Goal: Task Accomplishment & Management: Manage account settings

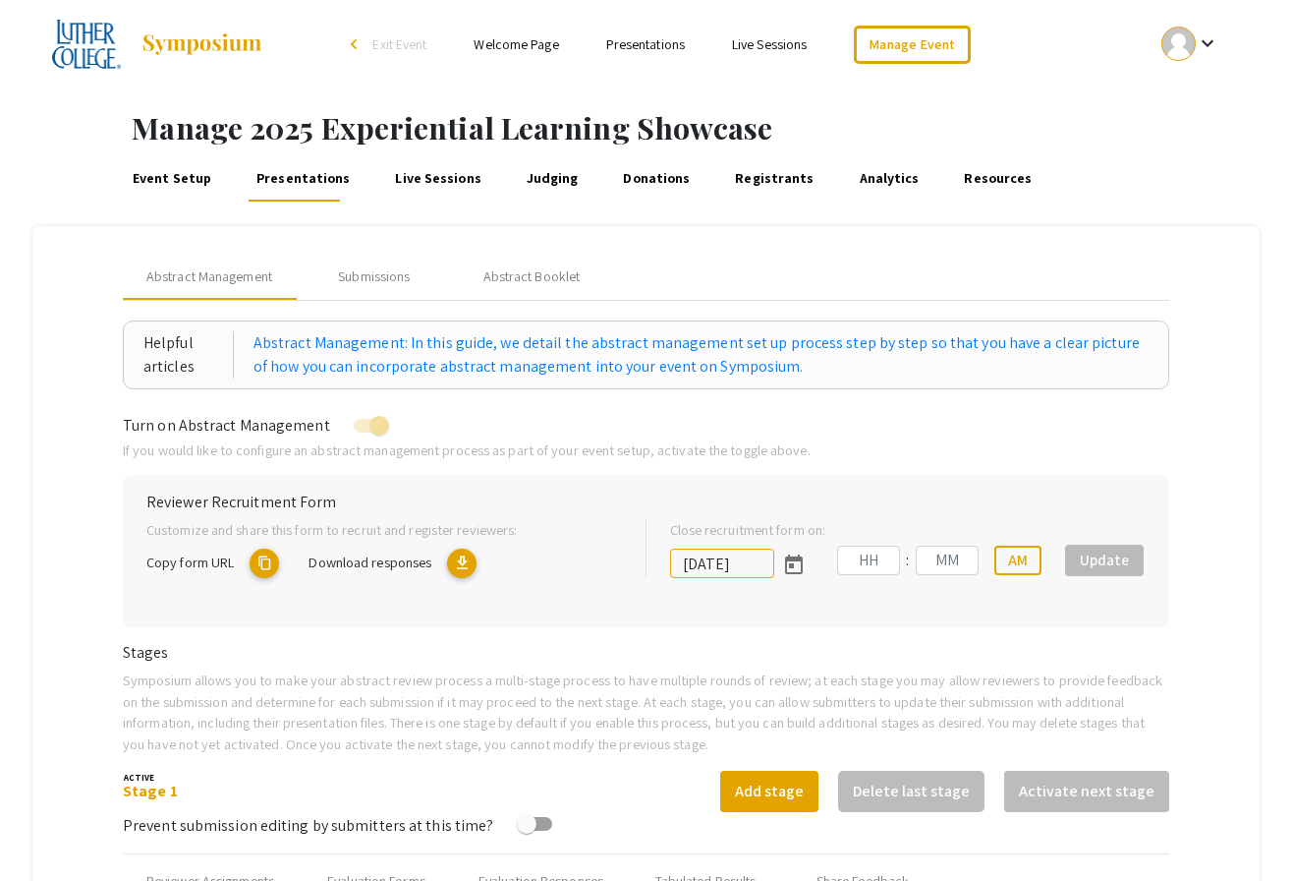
type input "[DATE]"
type input "11"
type input "59"
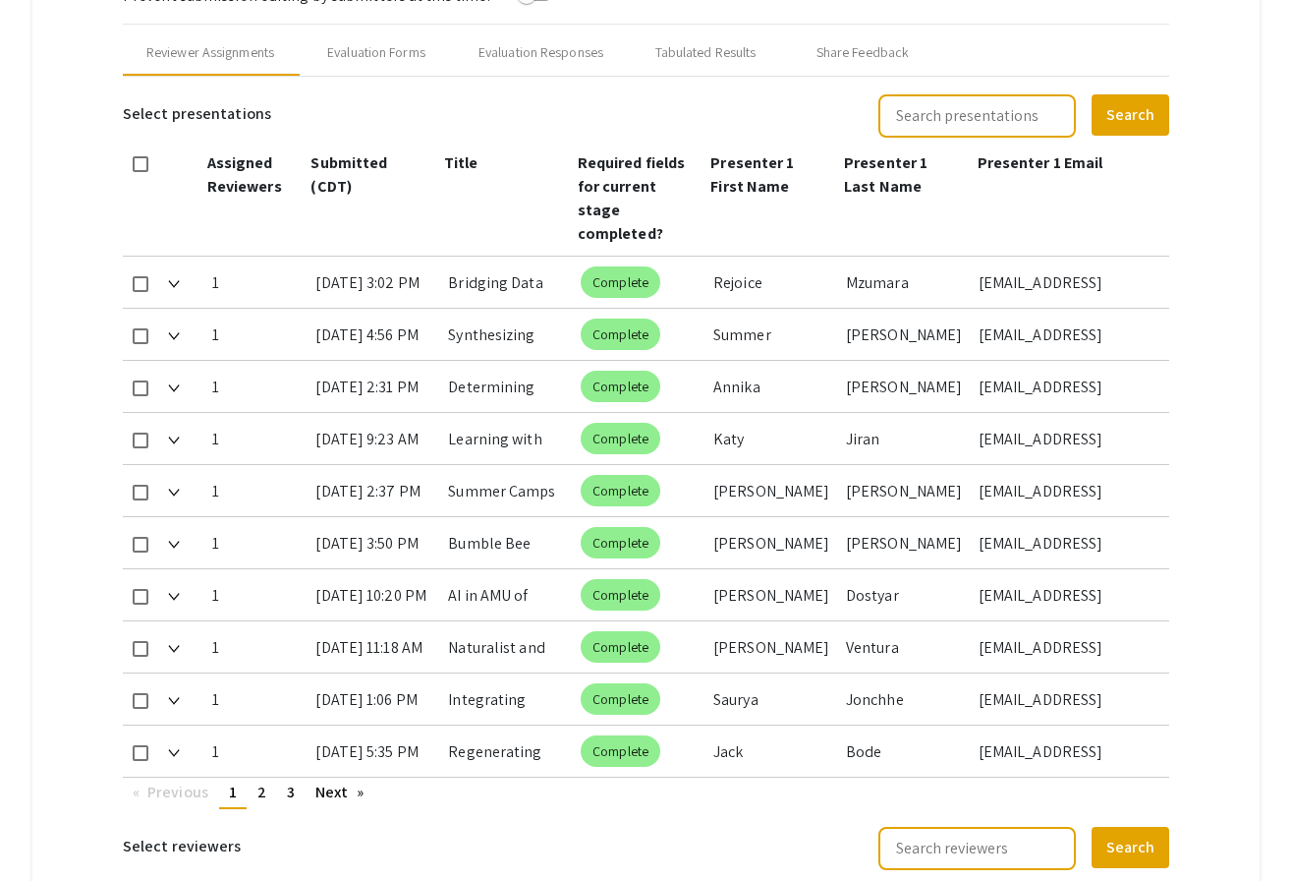
scroll to position [889, 0]
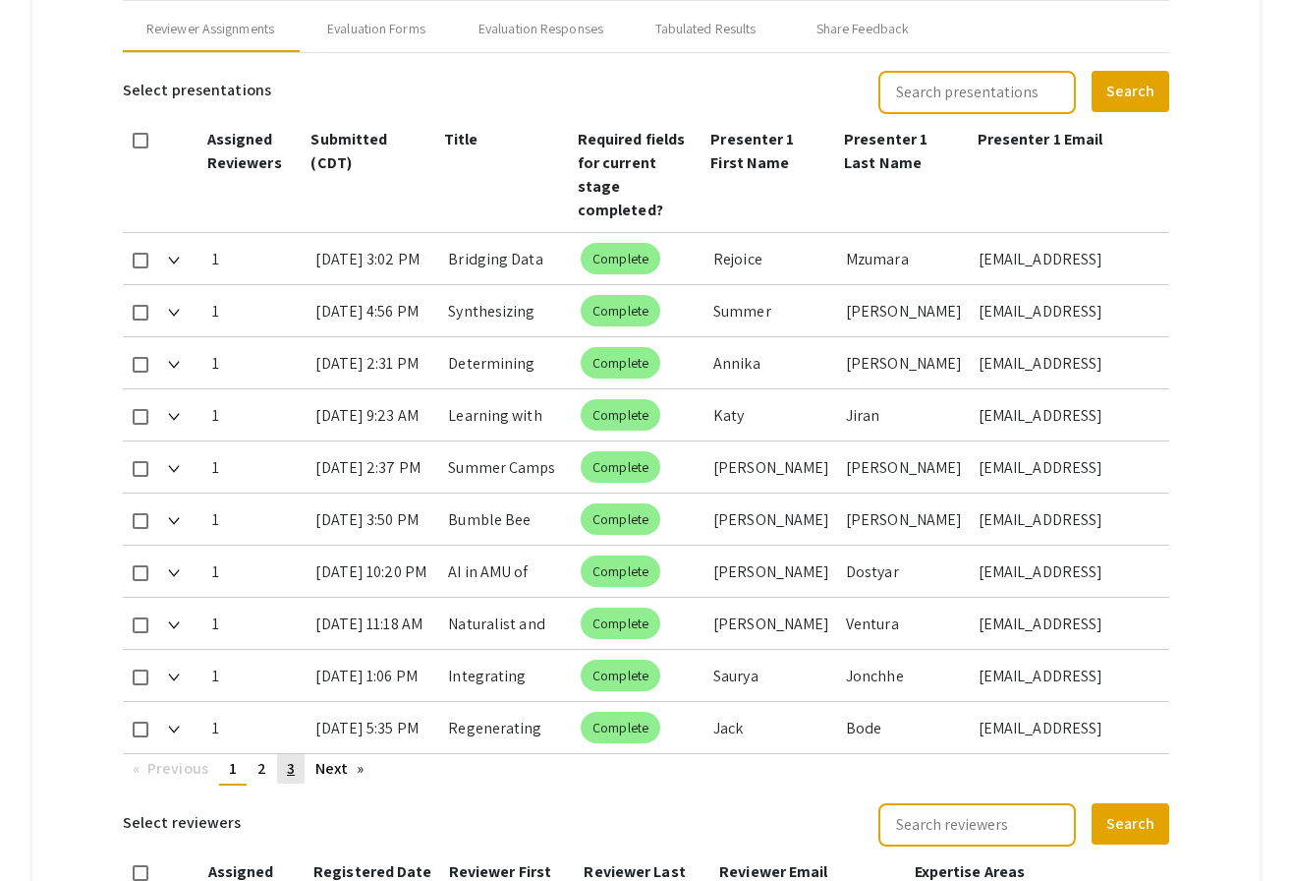
click at [295, 754] on link "page 3" at bounding box center [291, 768] width 28 height 29
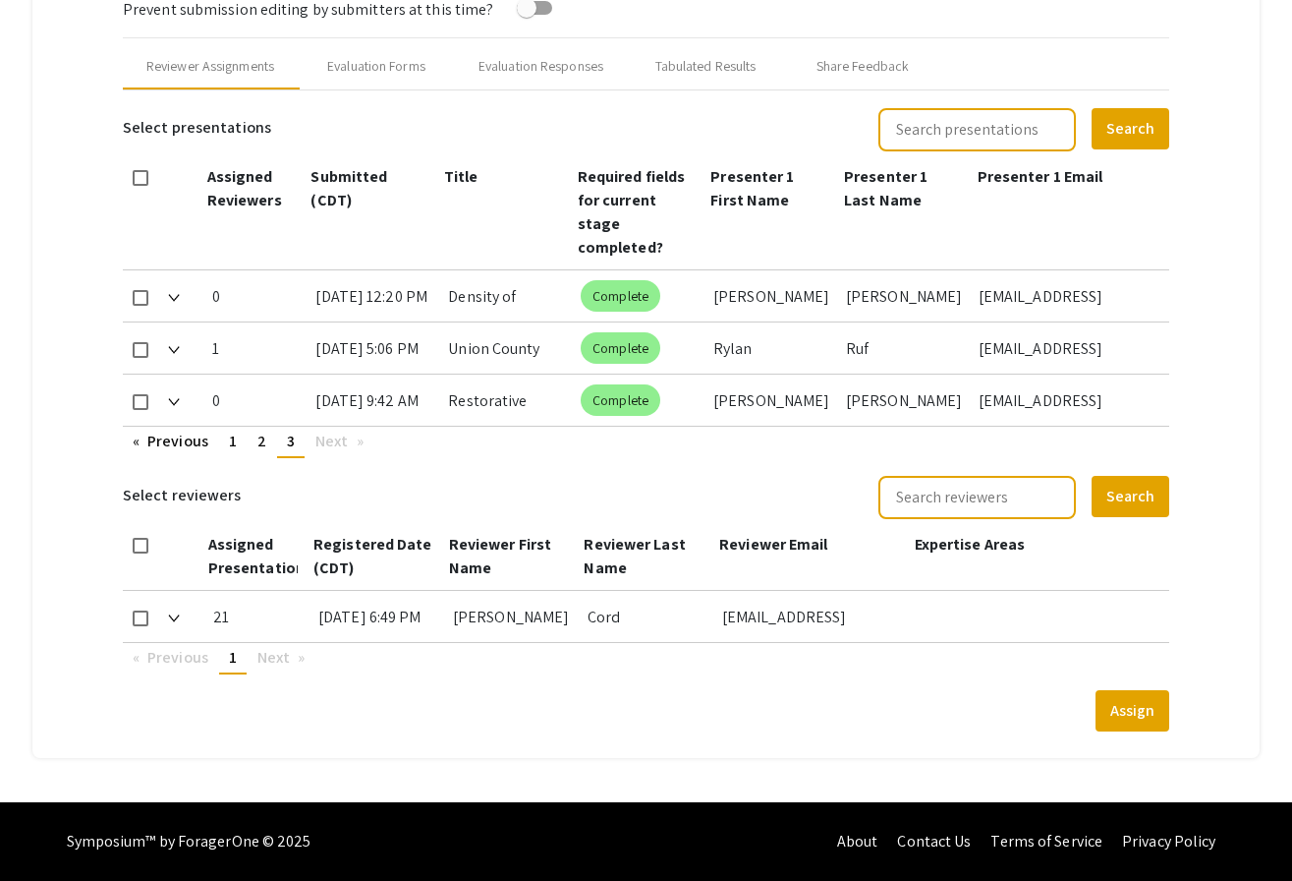
scroll to position [829, 0]
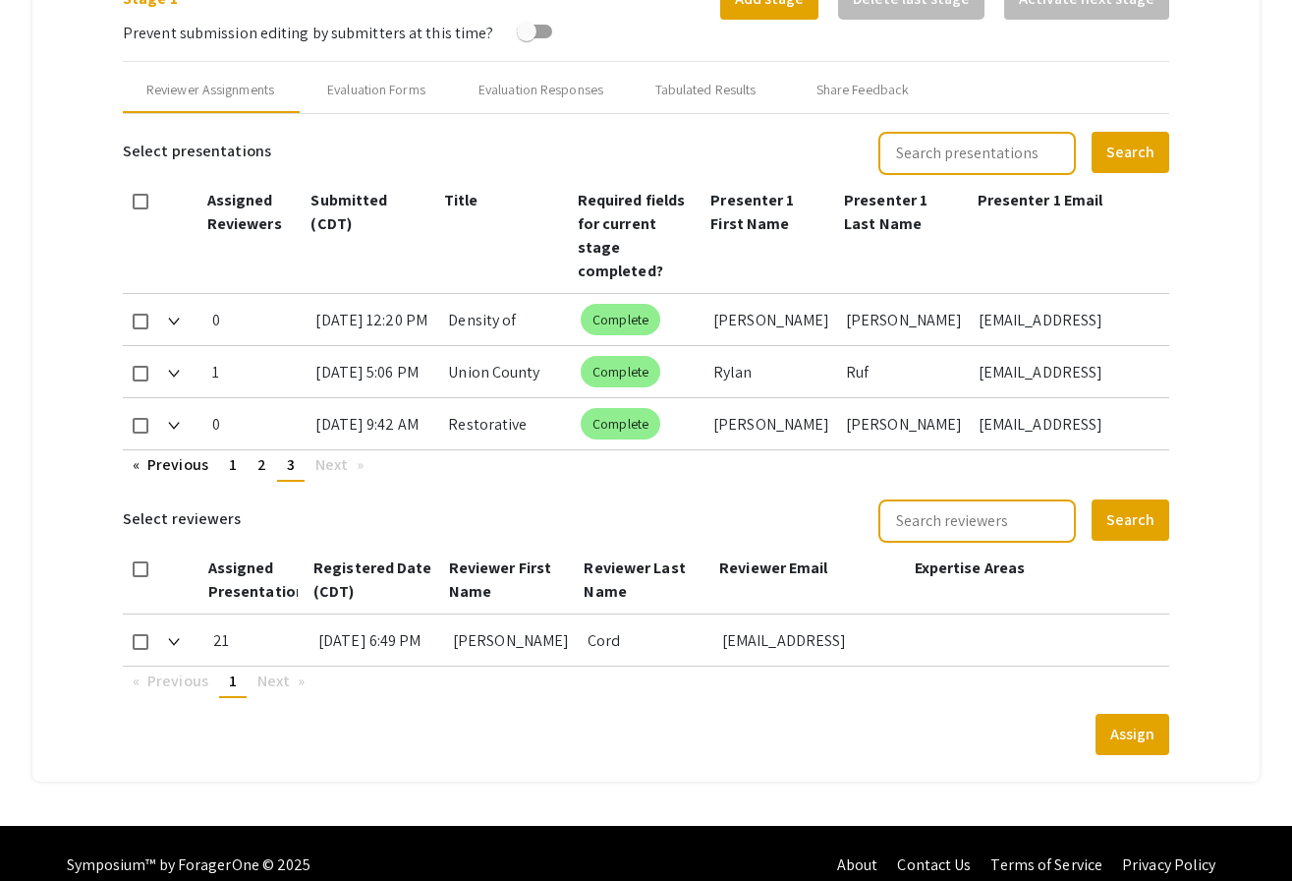
click at [143, 418] on span at bounding box center [141, 426] width 16 height 16
click at [141, 433] on input "checkbox" at bounding box center [140, 433] width 1 height 1
checkbox input "true"
click at [143, 634] on span at bounding box center [141, 642] width 16 height 16
click at [141, 650] on input "checkbox" at bounding box center [140, 650] width 1 height 1
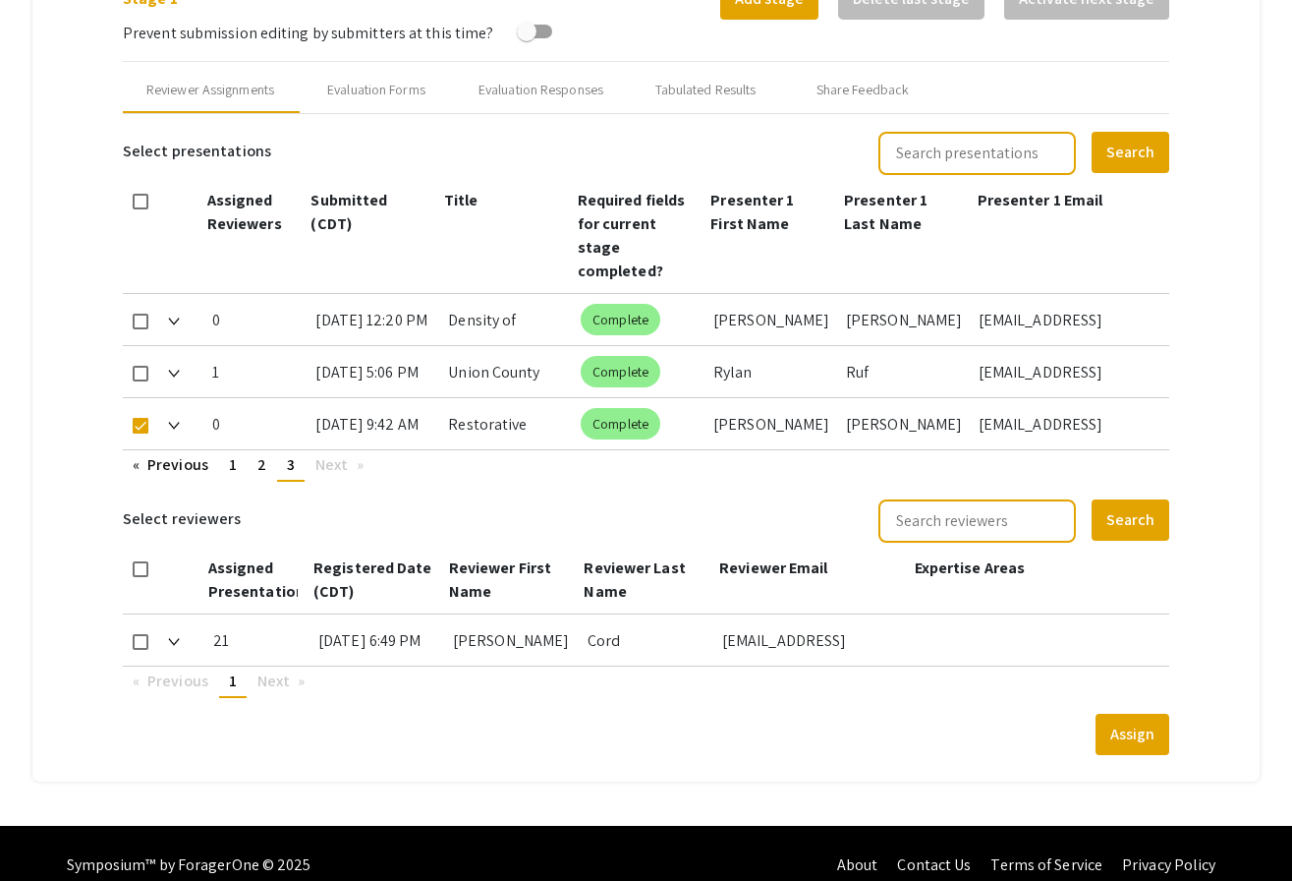
checkbox input "true"
click at [1129, 717] on button "Assign" at bounding box center [1133, 734] width 74 height 41
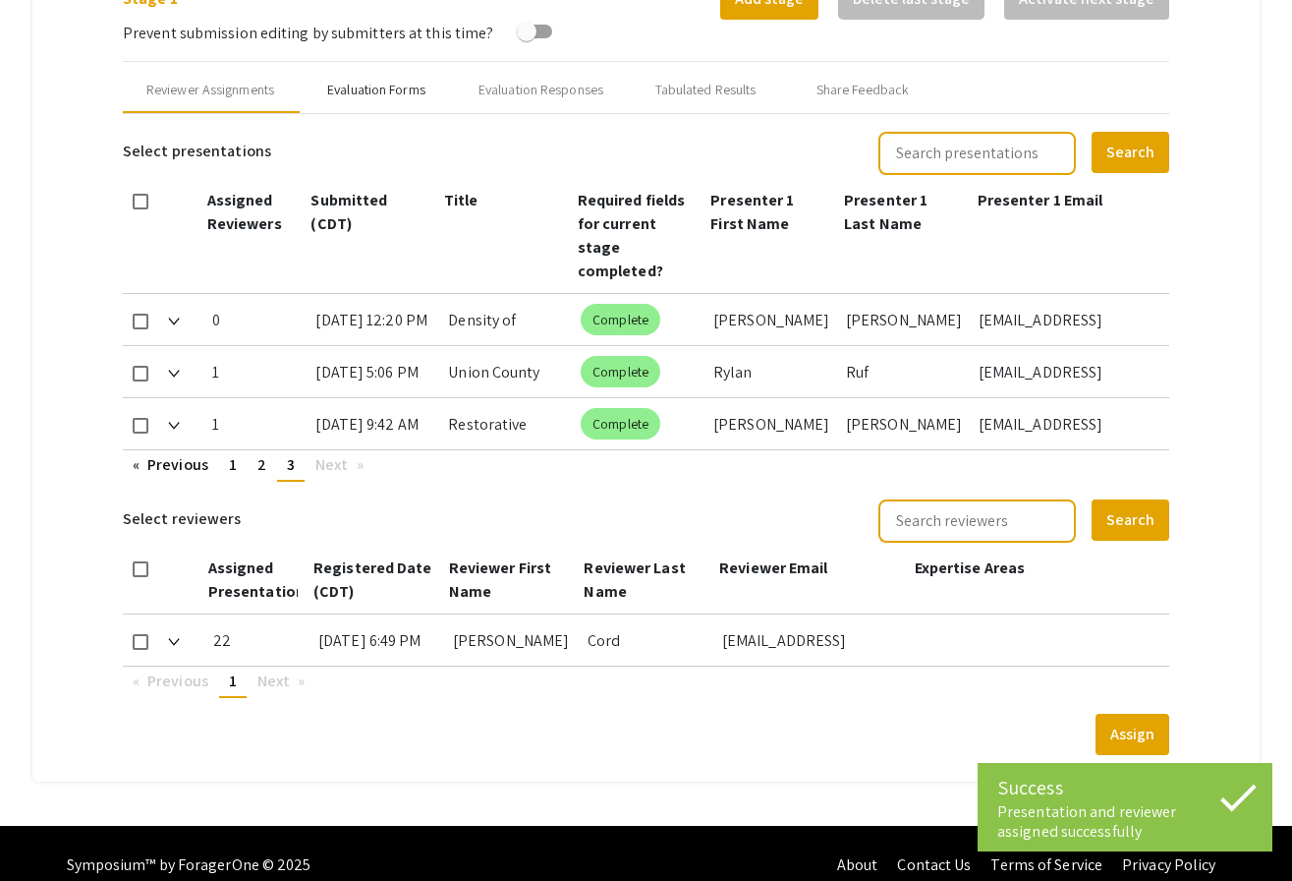
click at [410, 91] on div "Evaluation Forms" at bounding box center [376, 90] width 98 height 21
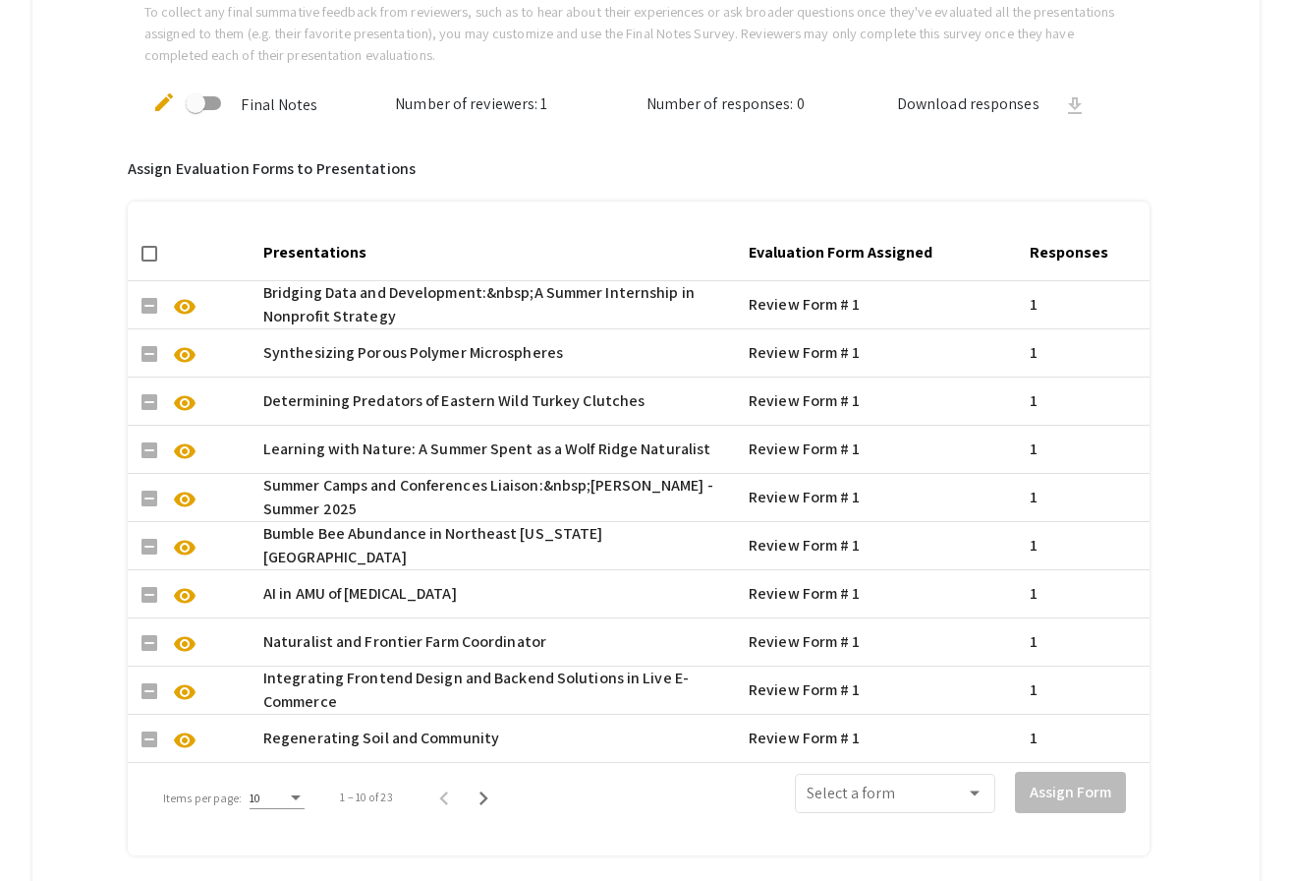
scroll to position [1472, 0]
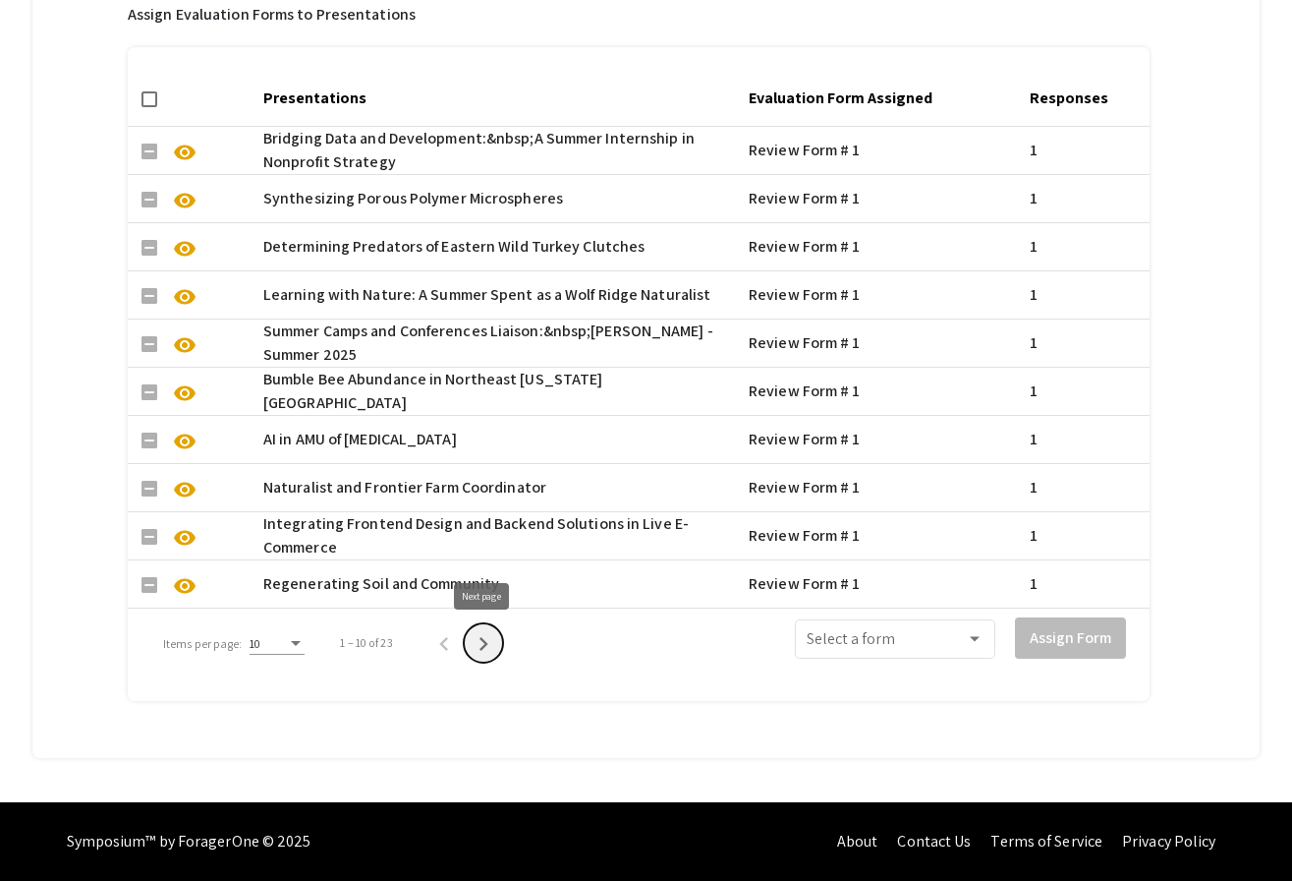
click at [480, 647] on icon "Next page" at bounding box center [484, 644] width 28 height 28
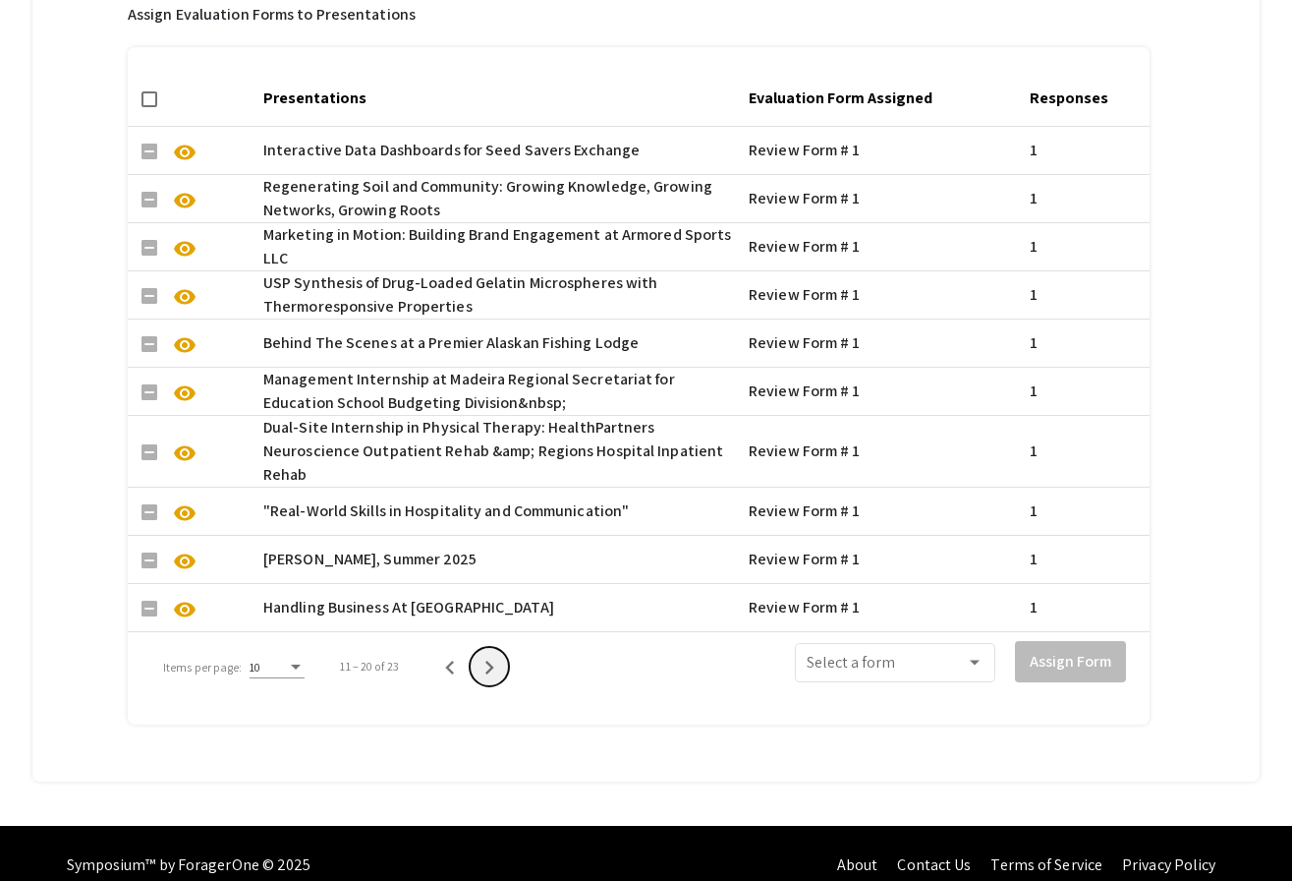
click at [480, 647] on button "Next page" at bounding box center [489, 666] width 39 height 39
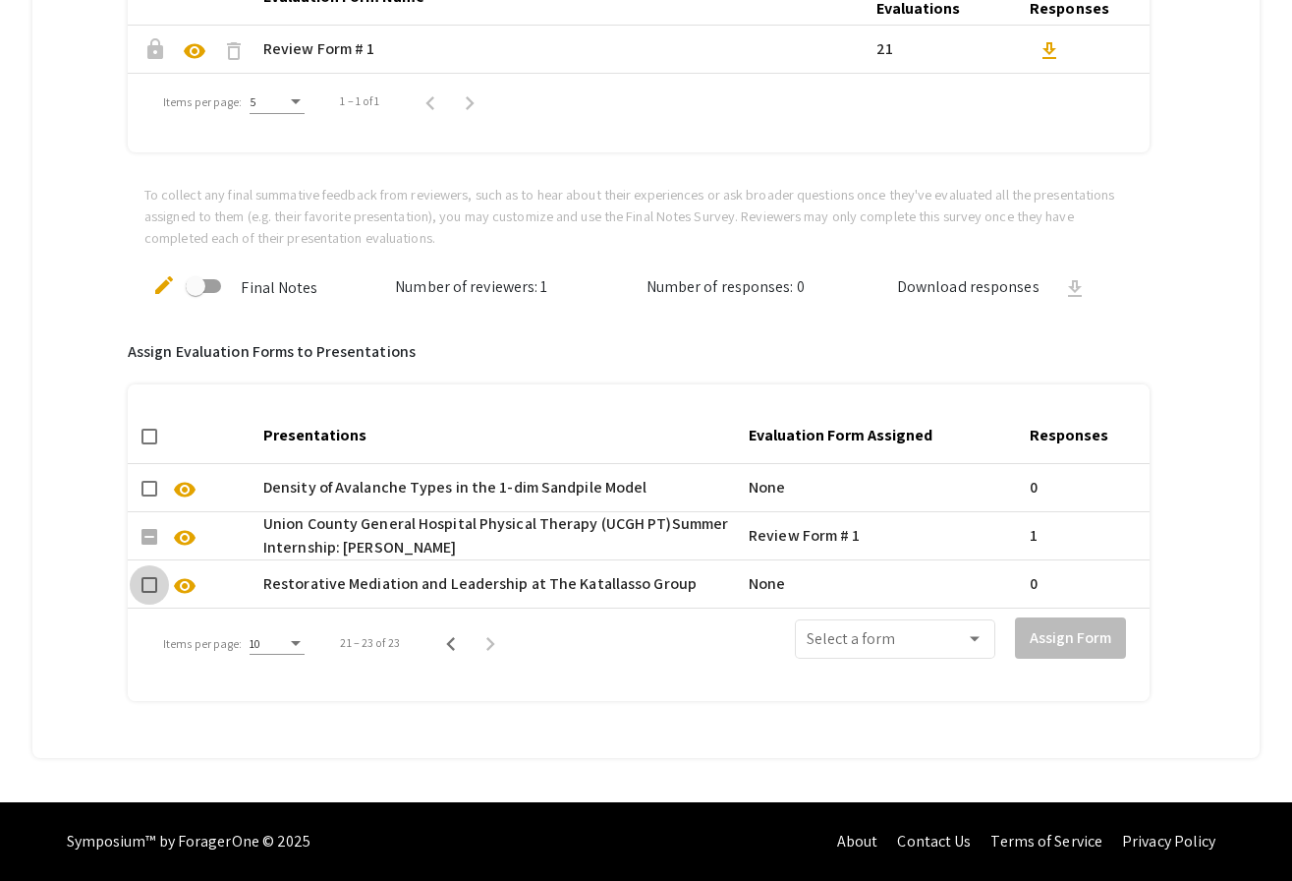
click at [143, 590] on span at bounding box center [150, 585] width 16 height 16
click at [148, 593] on input "checkbox" at bounding box center [148, 593] width 1 height 1
checkbox input "true"
click at [834, 638] on span at bounding box center [886, 644] width 159 height 18
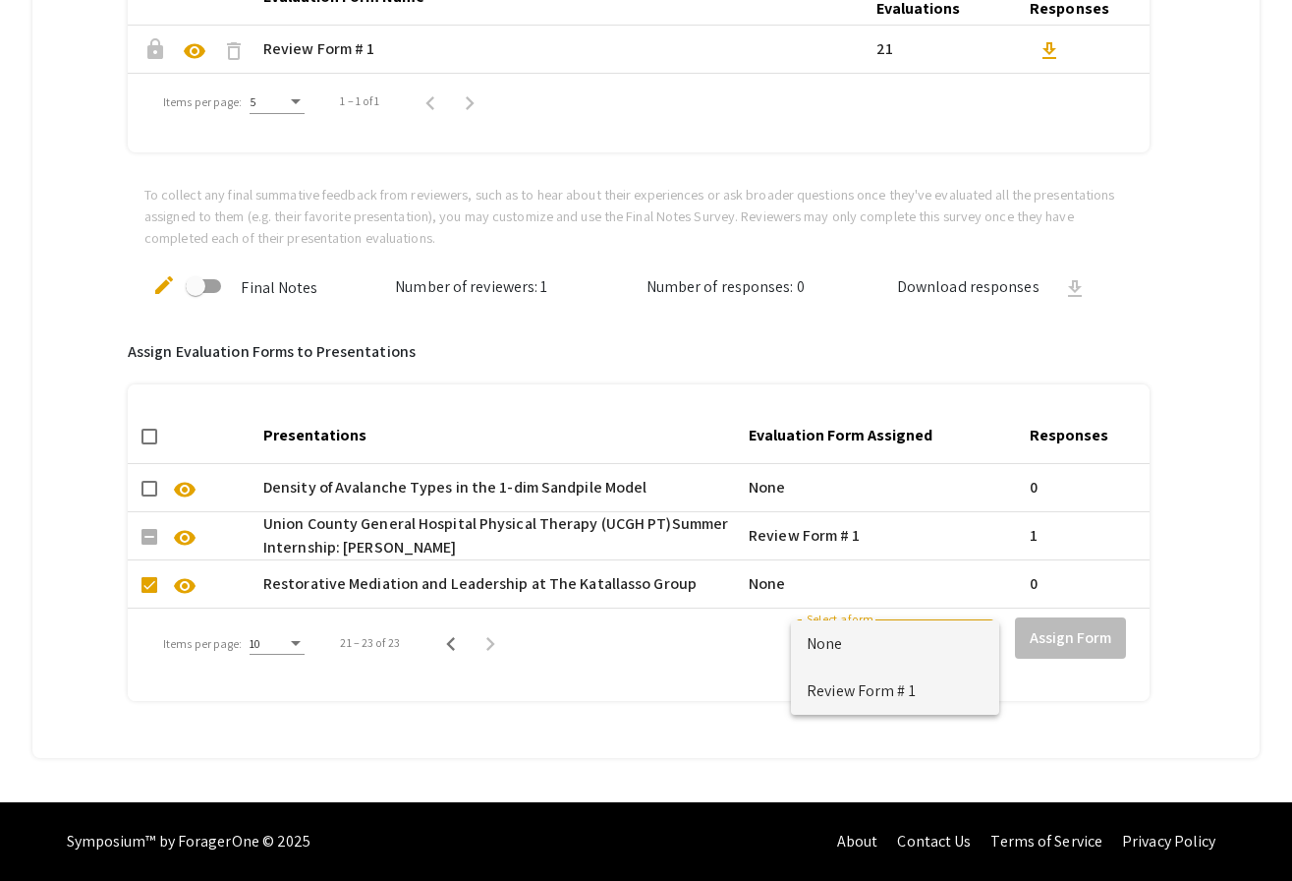
click at [837, 689] on span "Review Form # 1" at bounding box center [895, 690] width 177 height 47
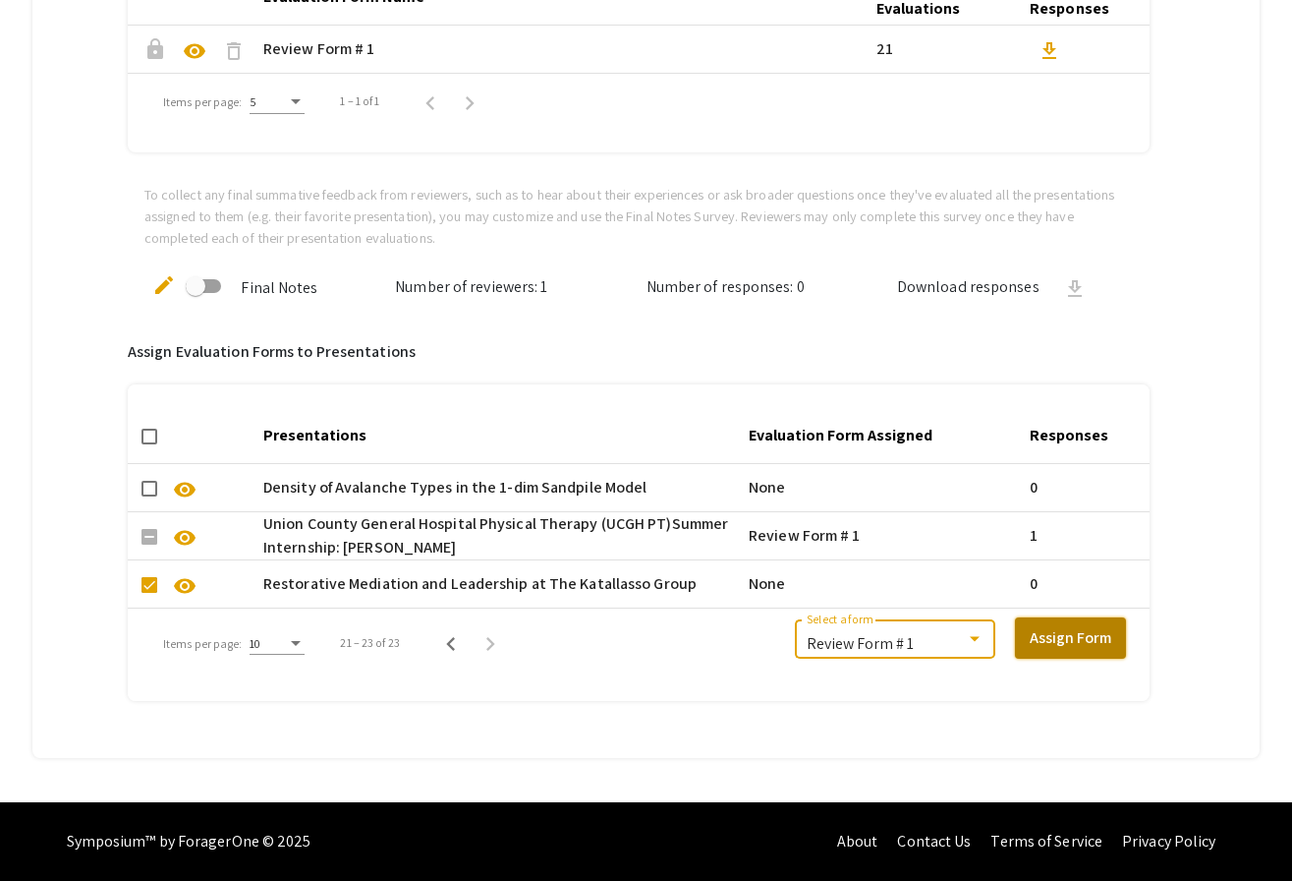
click at [1051, 634] on button "Assign Form" at bounding box center [1070, 637] width 111 height 41
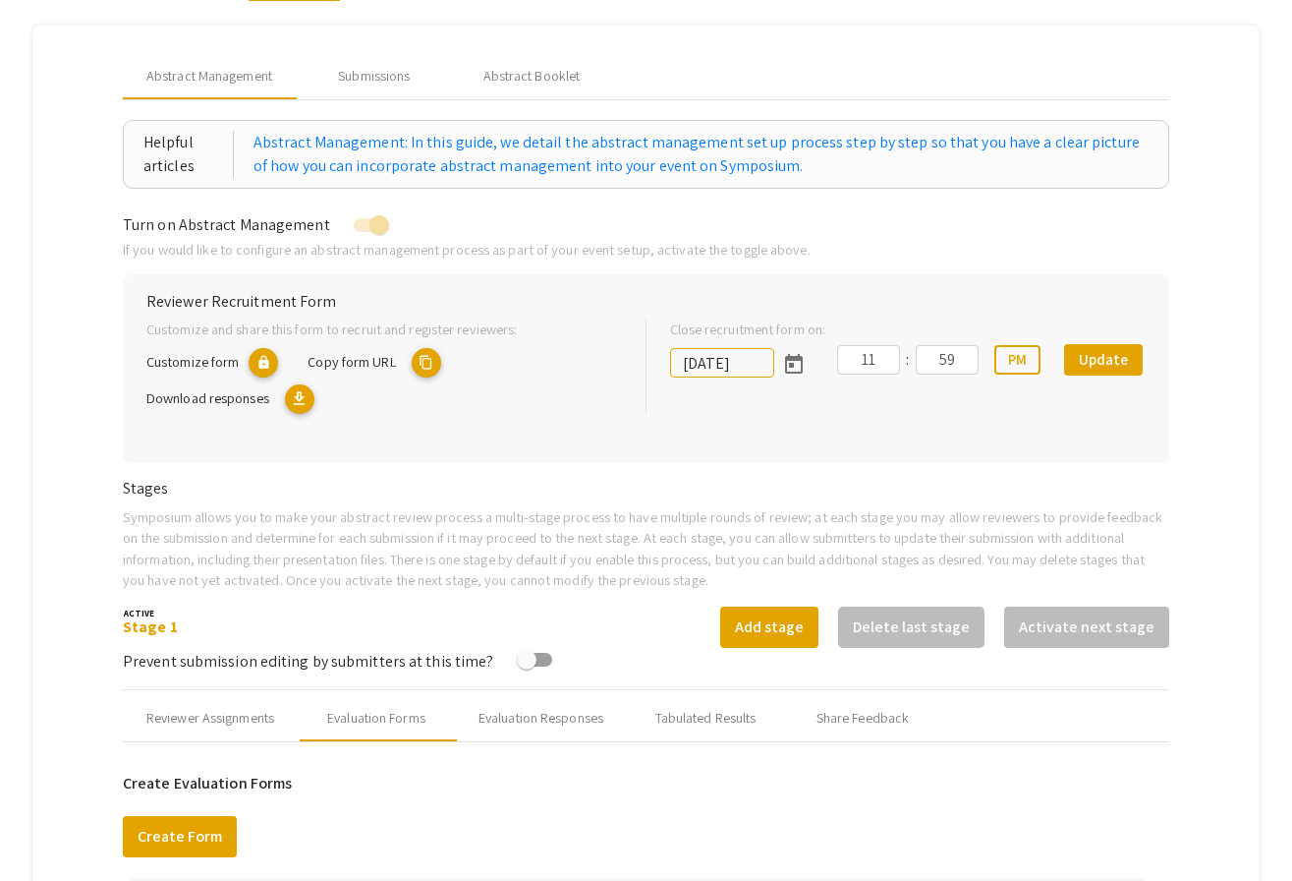
scroll to position [0, 0]
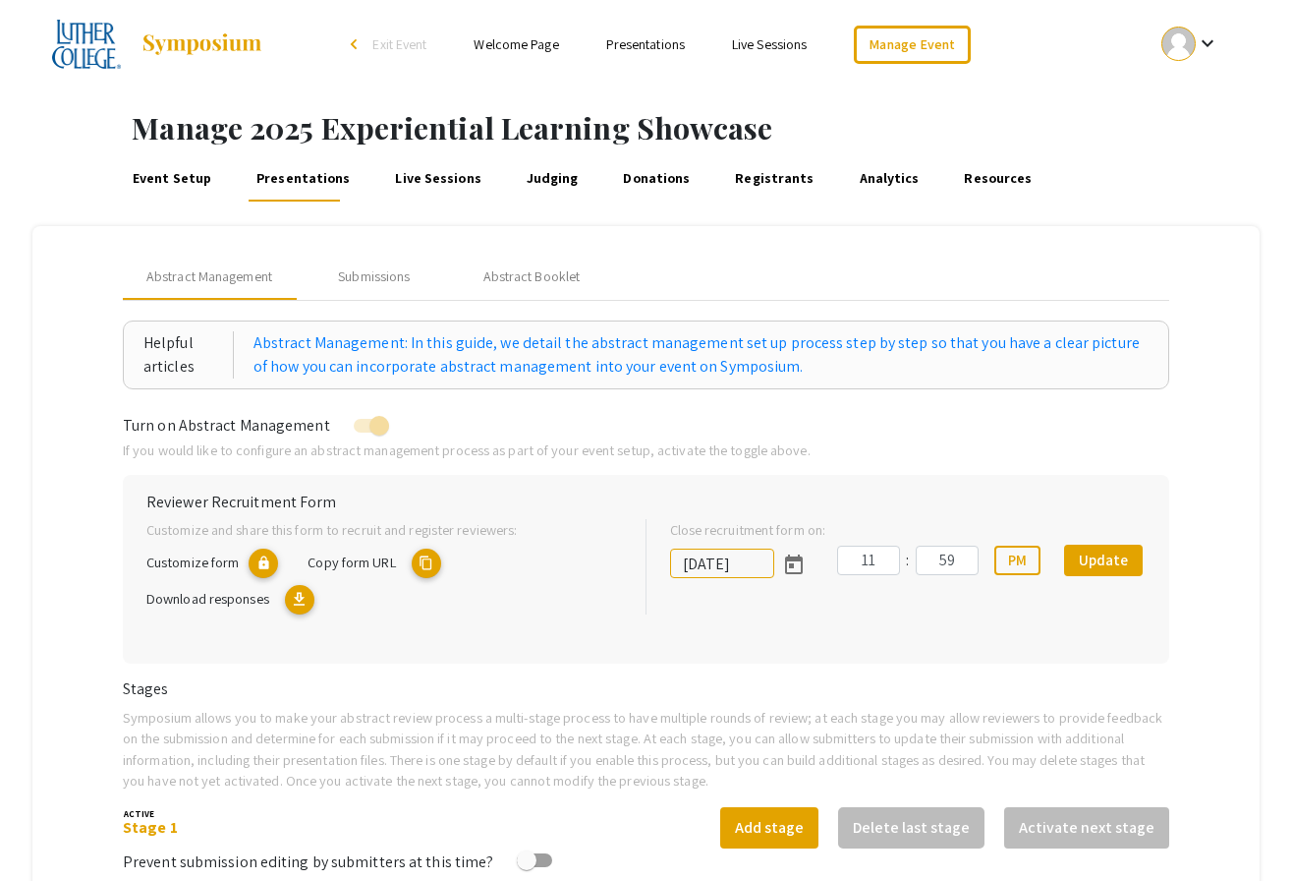
click at [196, 180] on link "Event Setup" at bounding box center [173, 177] width 86 height 47
